Goal: Answer question/provide support

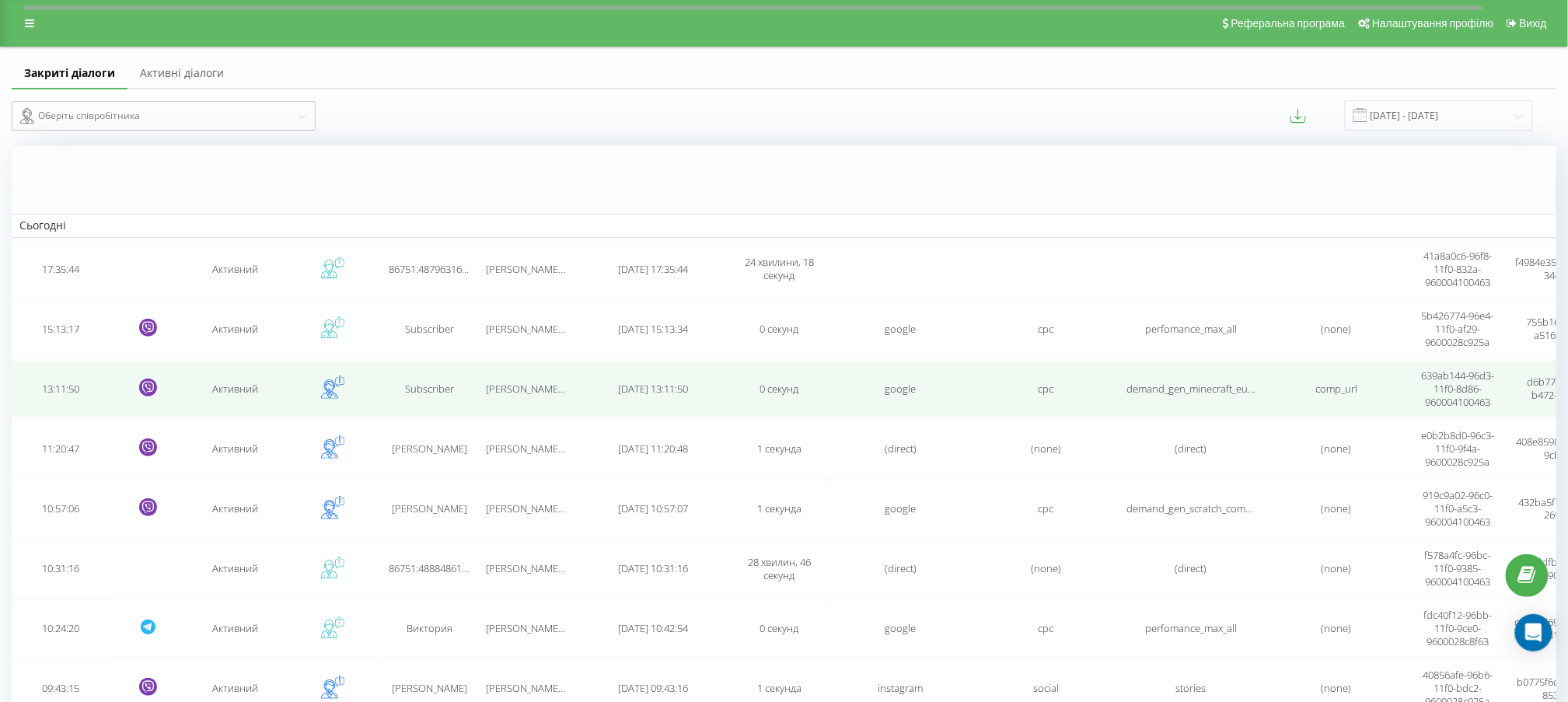
scroll to position [832, 0]
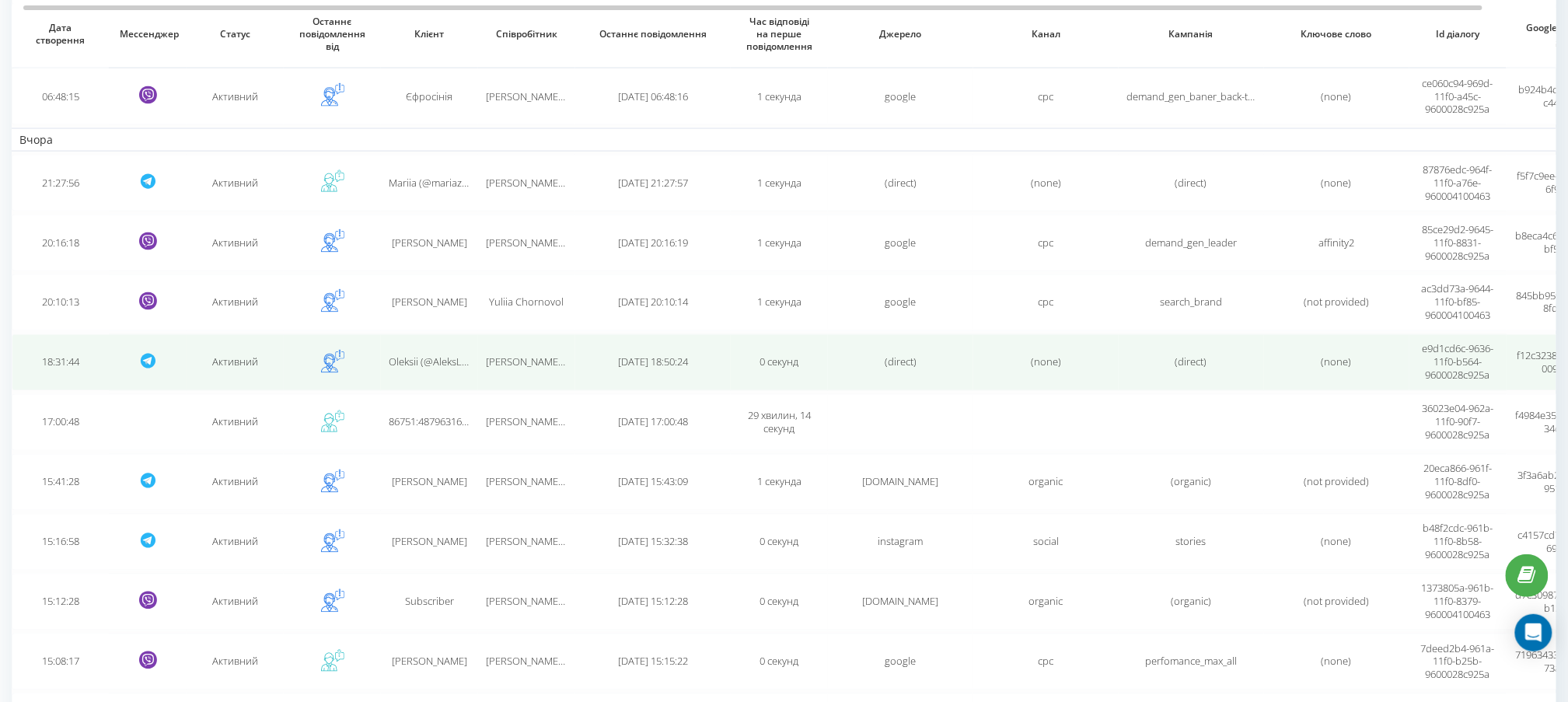
click at [502, 343] on td "[PERSON_NAME] CC" at bounding box center [527, 363] width 97 height 57
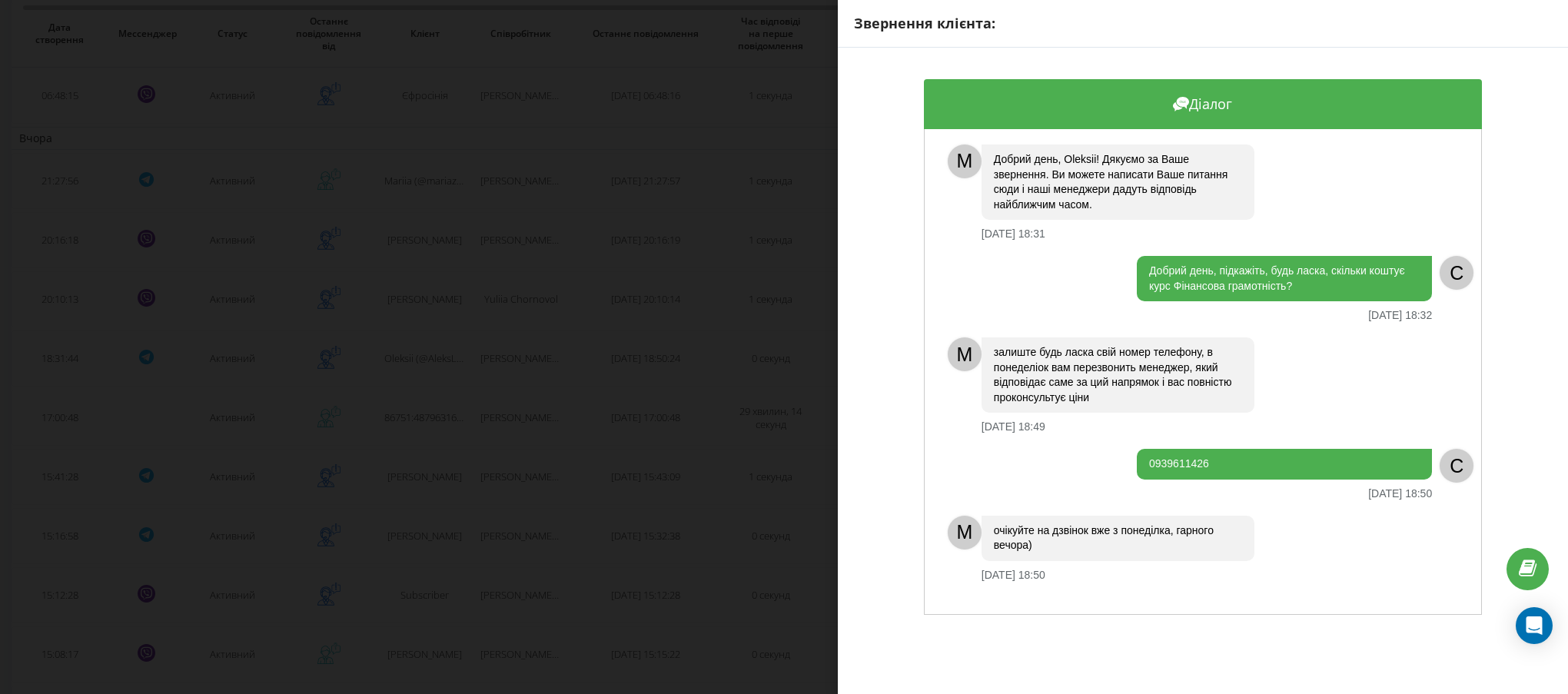
click at [1255, 386] on div "залиште будь ласка свій номер телефону, в понеделіок вам перезвонить менеджер, …" at bounding box center [1209, 385] width 455 height 96
click at [631, 362] on div "Звернення клієнта: Діалог M Добрий день, [PERSON_NAME]! Дякуємо за Ваше звернен…" at bounding box center [784, 347] width 1568 height 694
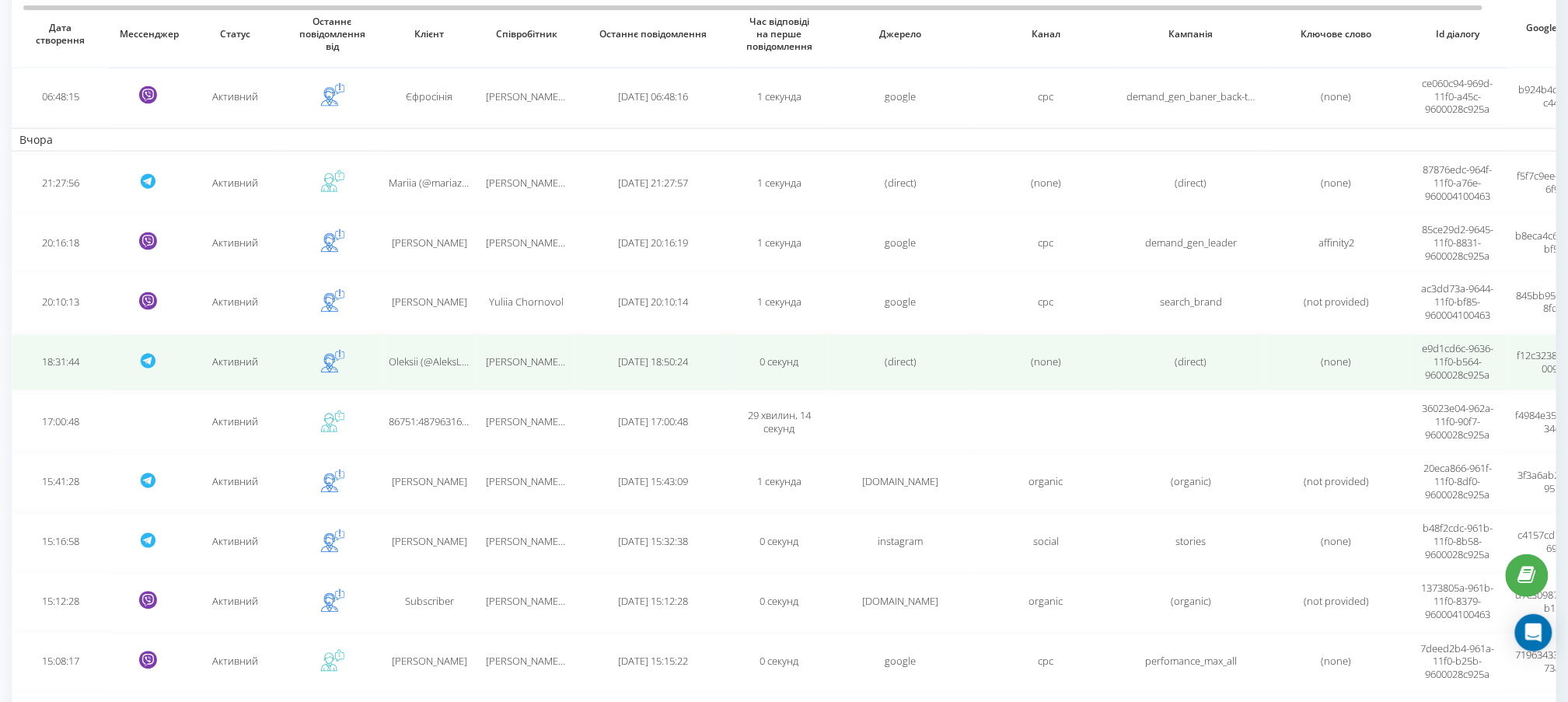
click at [504, 355] on span "[PERSON_NAME] CC" at bounding box center [531, 362] width 90 height 14
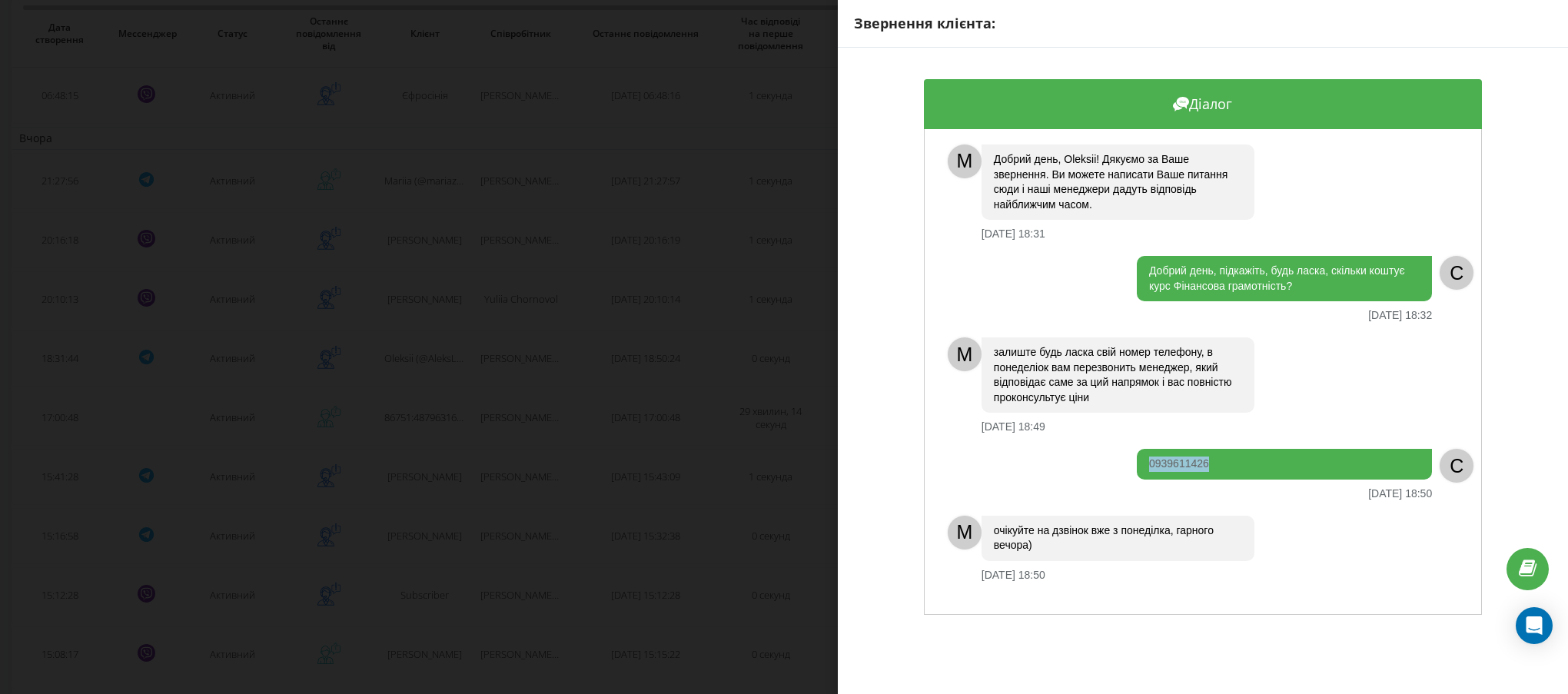
drag, startPoint x: 1200, startPoint y: 458, endPoint x: 1138, endPoint y: 460, distance: 62.0
click at [1138, 460] on div "0939611426" at bounding box center [1284, 464] width 295 height 30
click at [958, 358] on div "M" at bounding box center [964, 354] width 34 height 34
drag, startPoint x: 958, startPoint y: 358, endPoint x: 993, endPoint y: 362, distance: 35.2
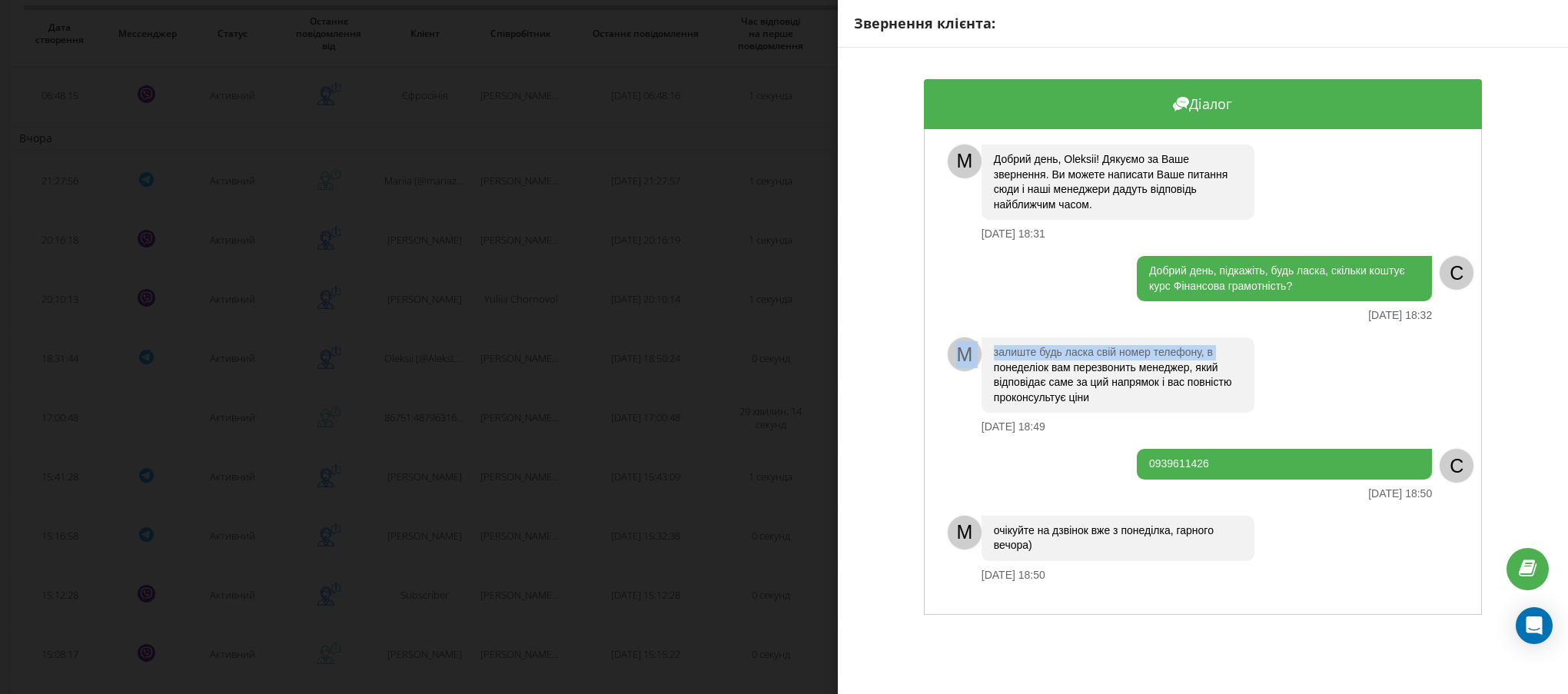
click at [993, 362] on div "M залиште будь ласка свій номер телефону, в понеделіок вам перезвонить менеджер…" at bounding box center [1210, 385] width 541 height 96
click at [1023, 303] on div "Добрий день, підкажіть, будь ласка, скільки коштує курс Фінансова грамотність? …" at bounding box center [1186, 289] width 492 height 66
click at [731, 354] on div "Звернення клієнта: Діалог M Добрий день, [PERSON_NAME]! Дякуємо за Ваше звернен…" at bounding box center [784, 347] width 1568 height 694
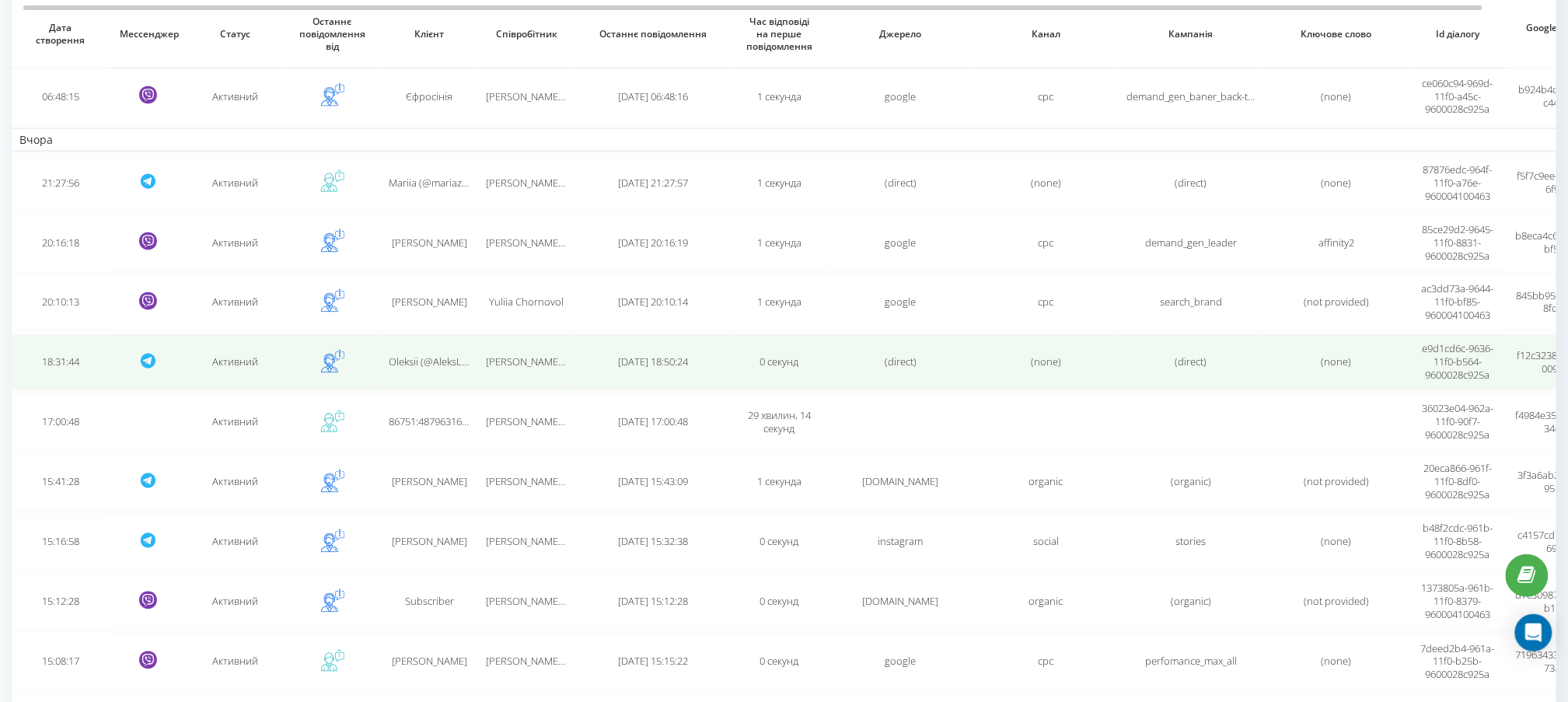
click at [364, 357] on td at bounding box center [332, 363] width 97 height 57
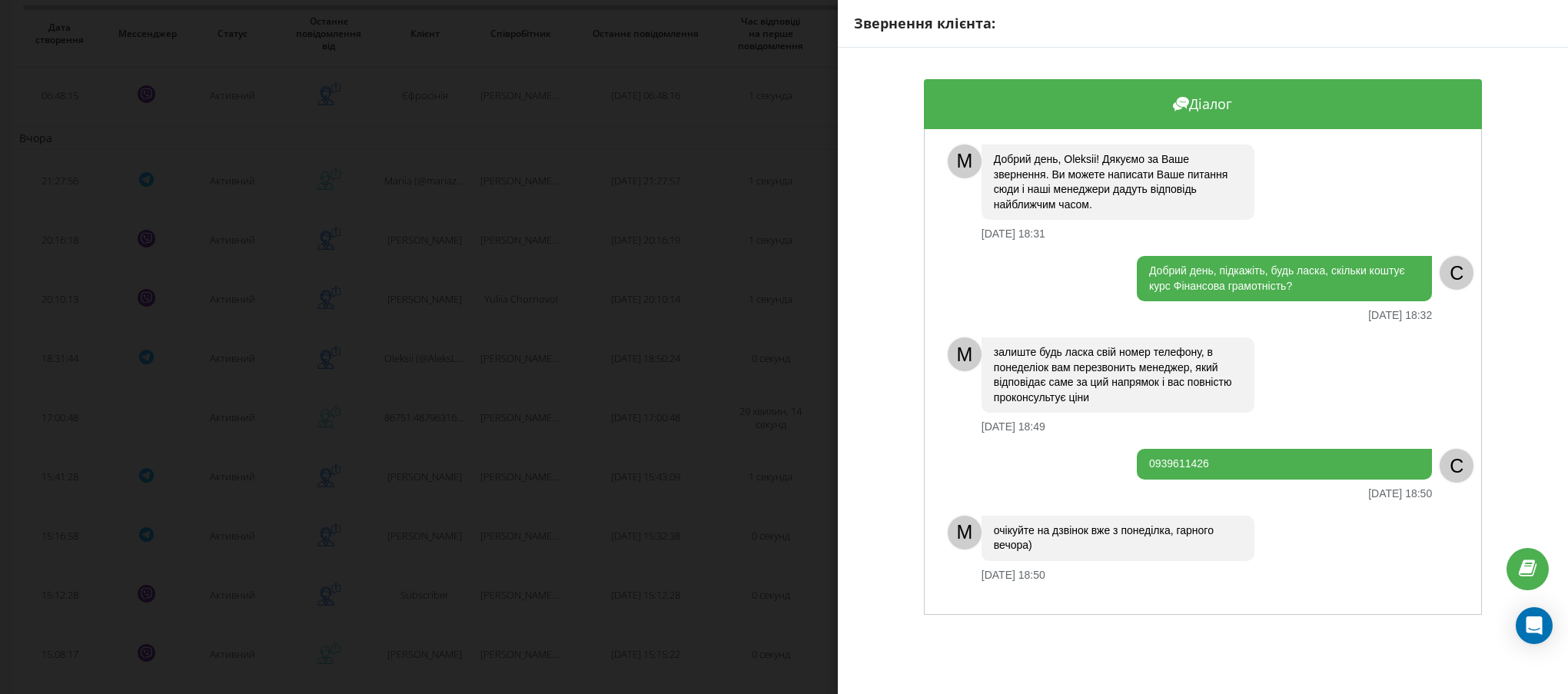
click at [518, 452] on div "Звернення клієнта: Діалог M Добрий день, [PERSON_NAME]! Дякуємо за Ваше звернен…" at bounding box center [784, 347] width 1568 height 694
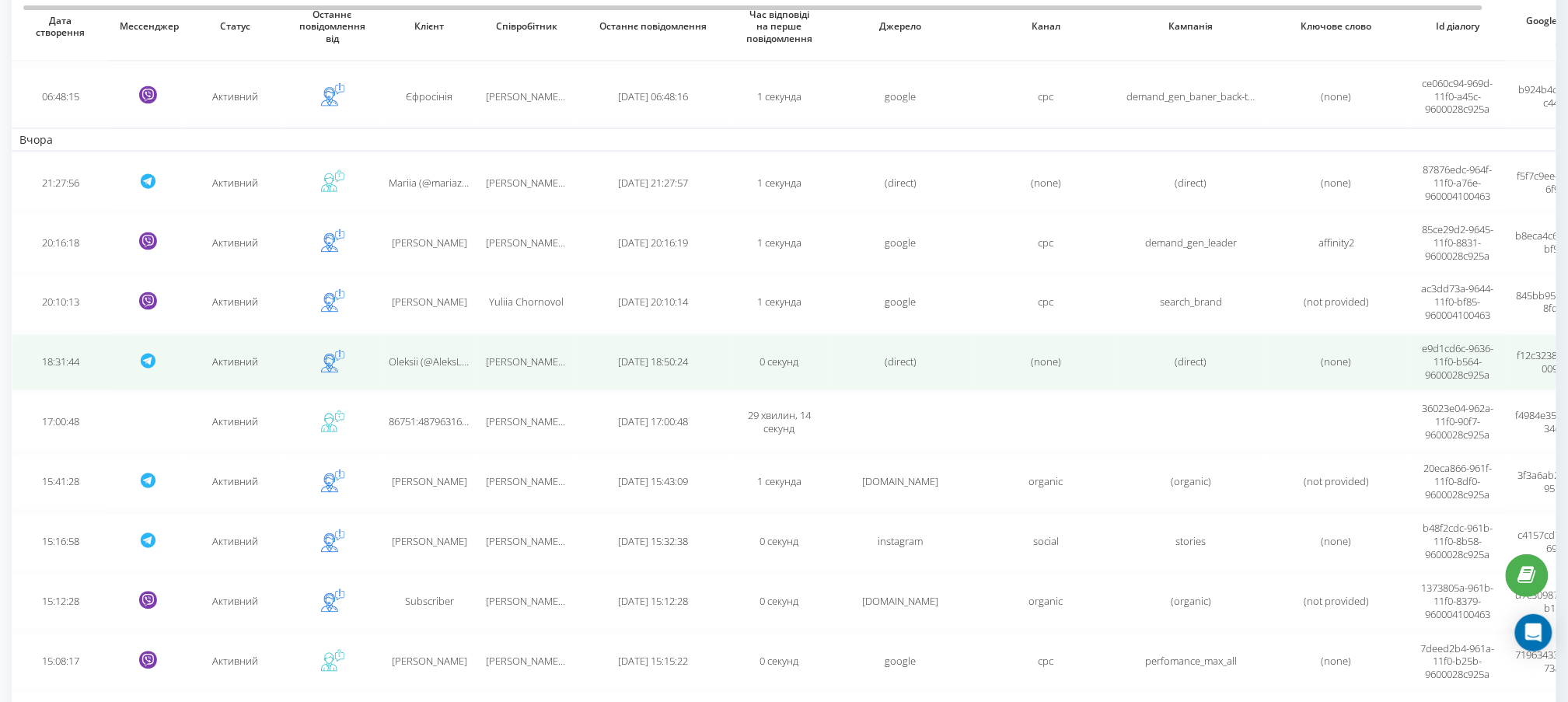
scroll to position [715, 0]
